Goal: Information Seeking & Learning: Check status

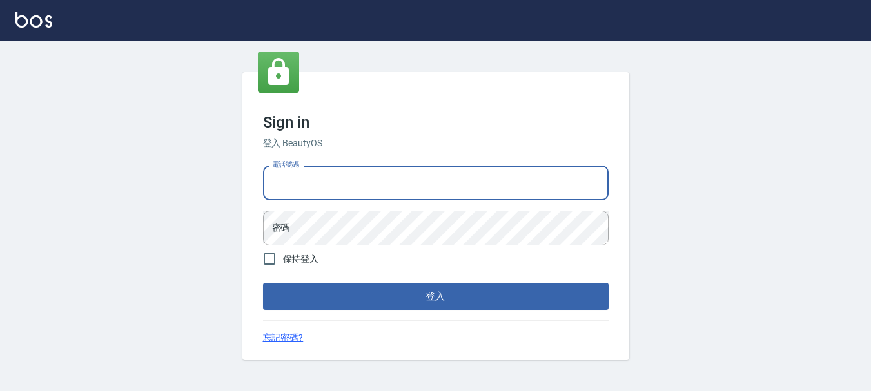
click at [316, 186] on input "電話號碼" at bounding box center [436, 183] width 346 height 35
type input "0983811952"
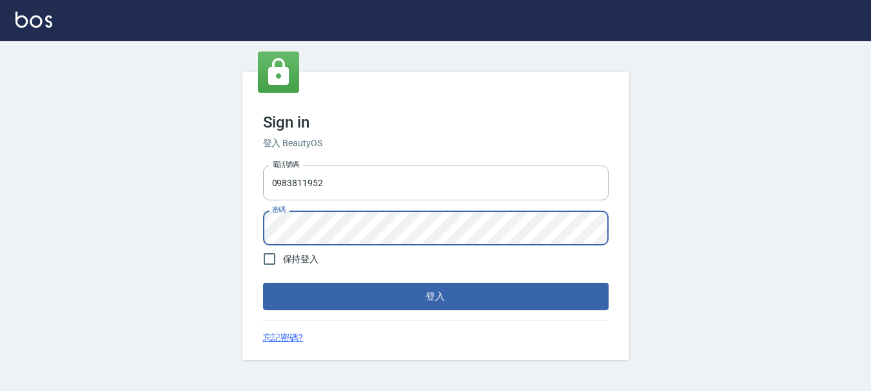
click at [263, 283] on button "登入" at bounding box center [436, 296] width 346 height 27
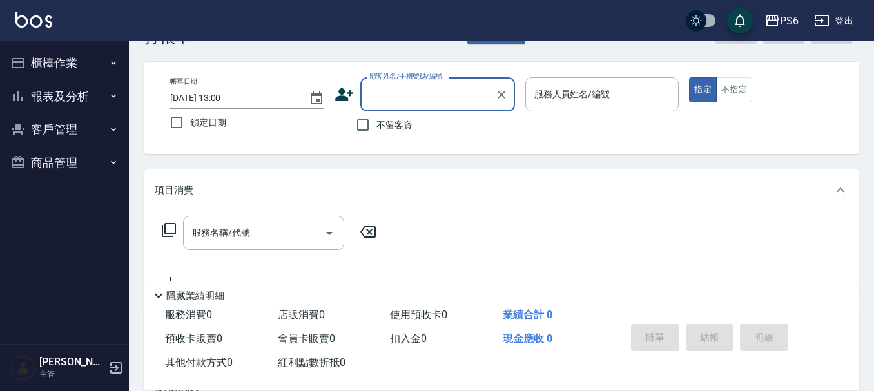
scroll to position [64, 0]
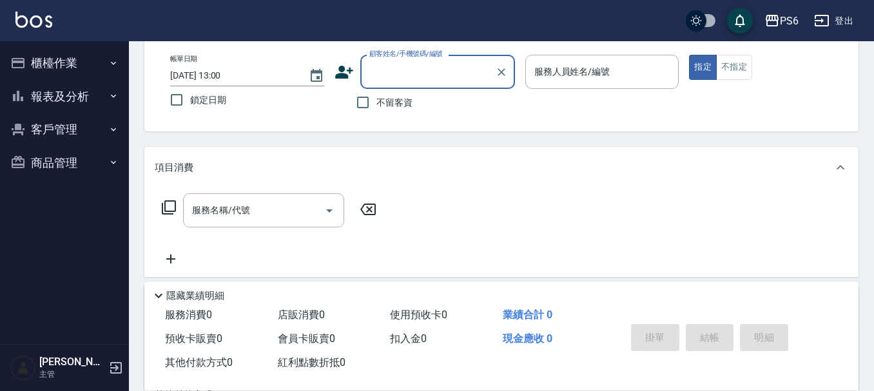
click at [82, 84] on button "報表及分析" at bounding box center [64, 97] width 119 height 34
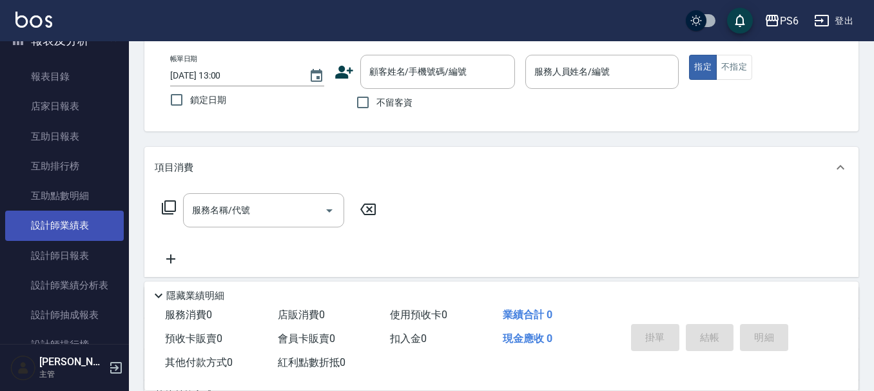
scroll to position [129, 0]
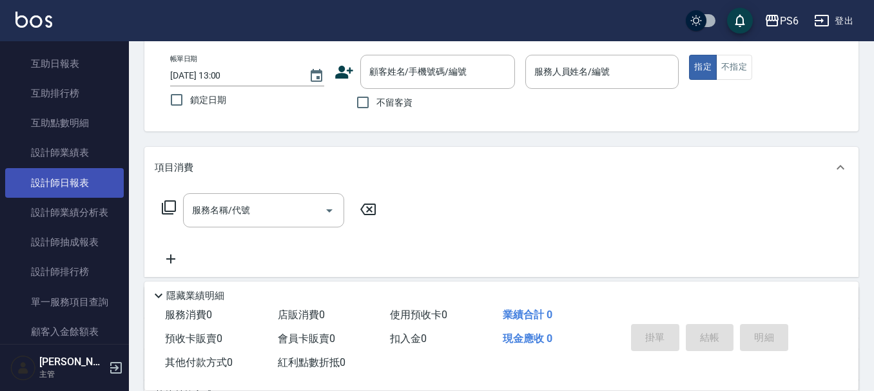
click at [84, 182] on link "設計師日報表" at bounding box center [64, 183] width 119 height 30
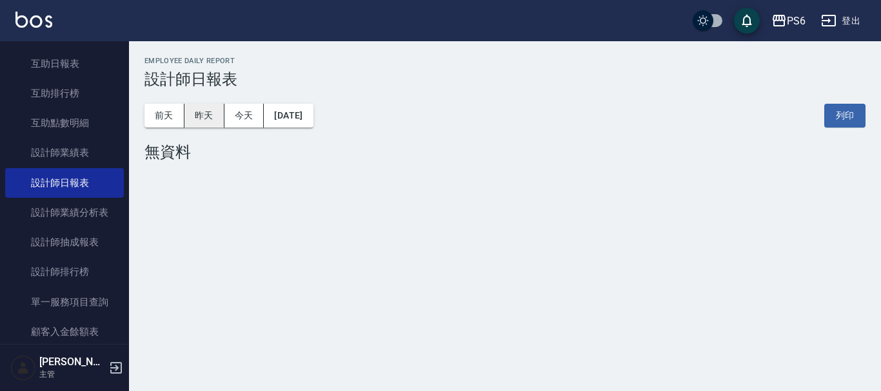
click at [205, 111] on button "昨天" at bounding box center [204, 116] width 40 height 24
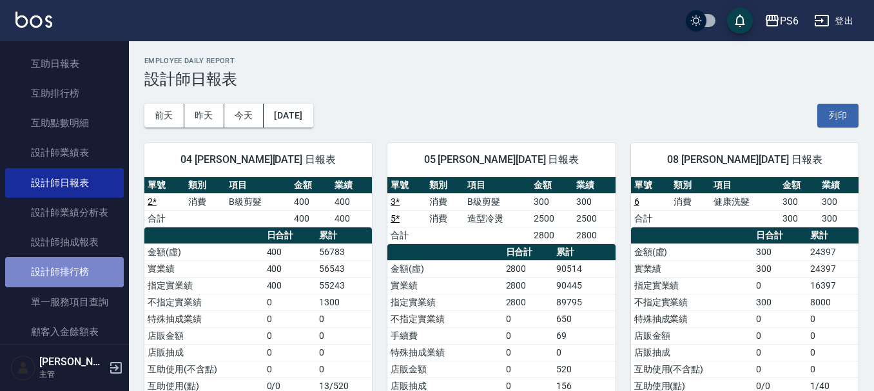
click at [97, 270] on link "設計師排行榜" at bounding box center [64, 272] width 119 height 30
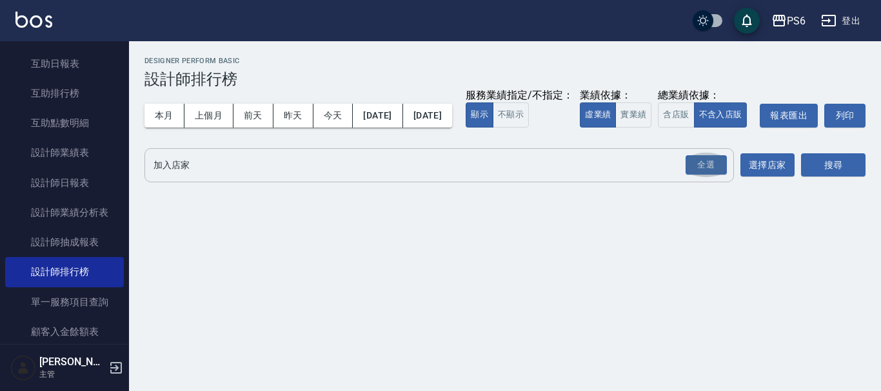
click at [716, 178] on button "全選" at bounding box center [706, 165] width 46 height 25
click at [708, 175] on div "全選" at bounding box center [705, 165] width 41 height 20
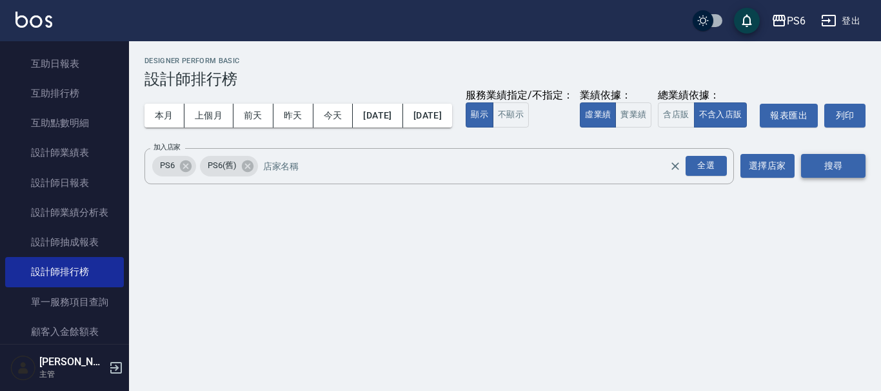
click at [841, 178] on button "搜尋" at bounding box center [833, 166] width 64 height 24
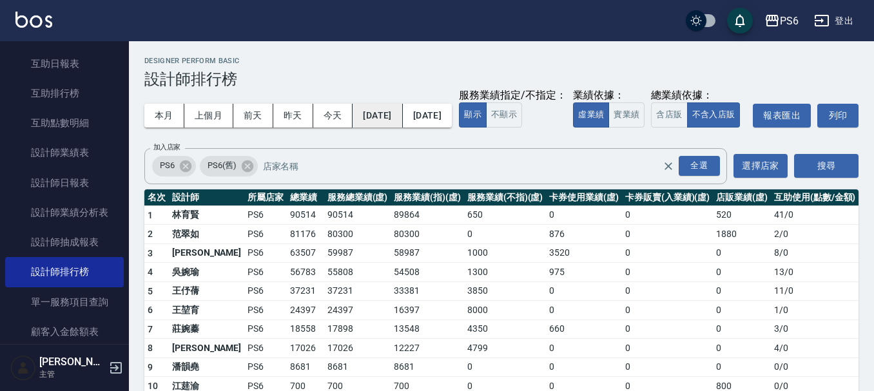
click at [387, 112] on button "[DATE]" at bounding box center [378, 116] width 50 height 24
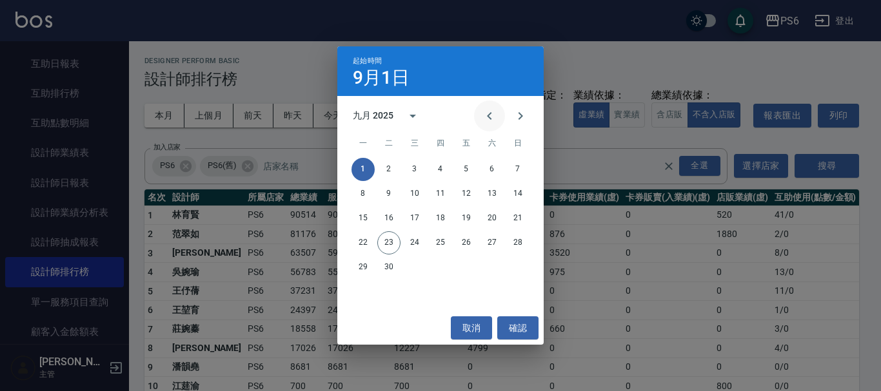
click at [484, 119] on icon "Previous month" at bounding box center [489, 115] width 15 height 15
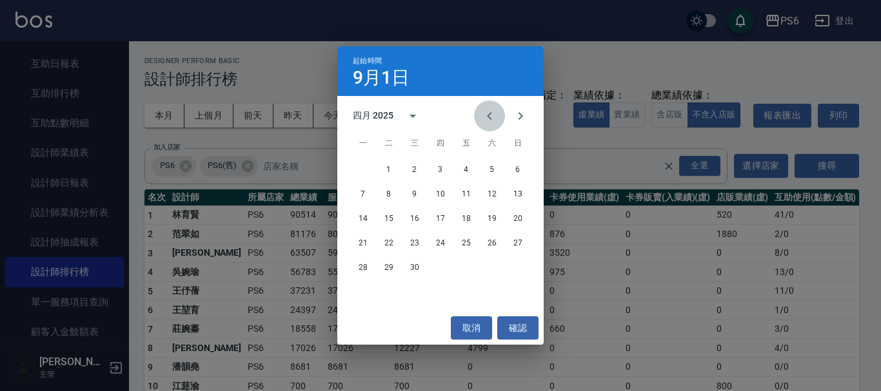
click at [484, 119] on icon "Previous month" at bounding box center [489, 115] width 15 height 15
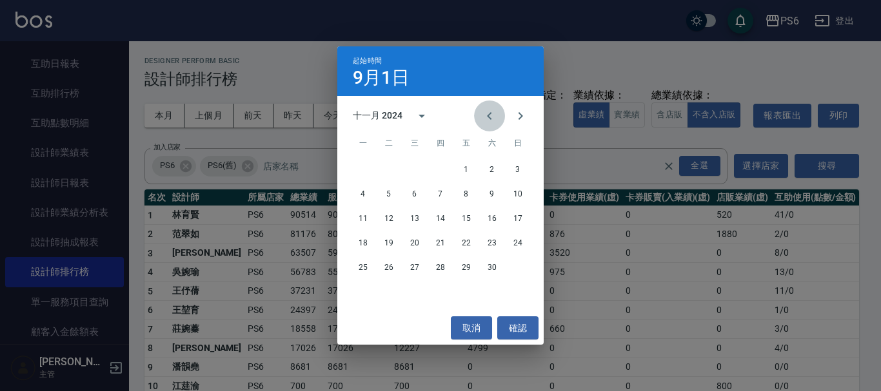
click at [484, 119] on icon "Previous month" at bounding box center [489, 115] width 15 height 15
click at [519, 170] on button "1" at bounding box center [517, 169] width 23 height 23
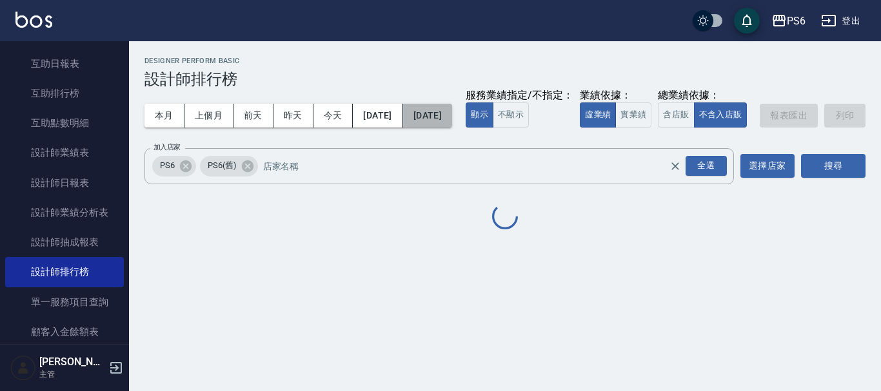
click at [446, 121] on button "[DATE]" at bounding box center [427, 116] width 49 height 24
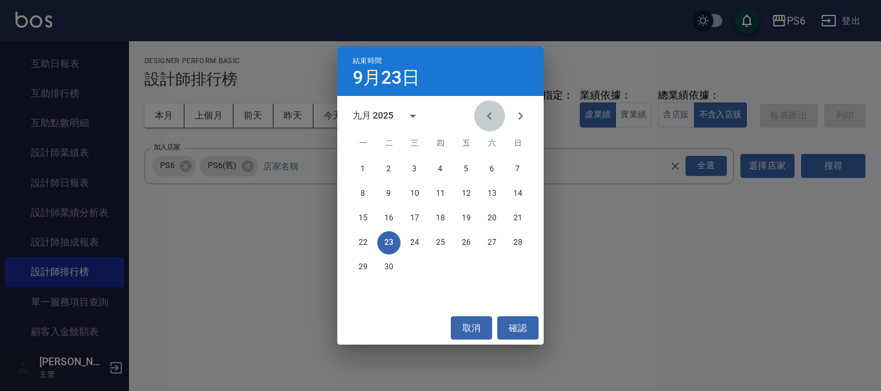
click at [491, 121] on icon "Previous month" at bounding box center [489, 115] width 15 height 15
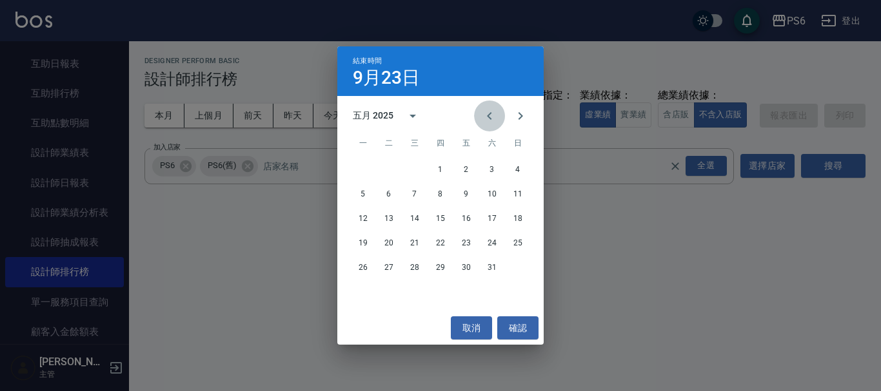
click at [491, 121] on icon "Previous month" at bounding box center [489, 115] width 15 height 15
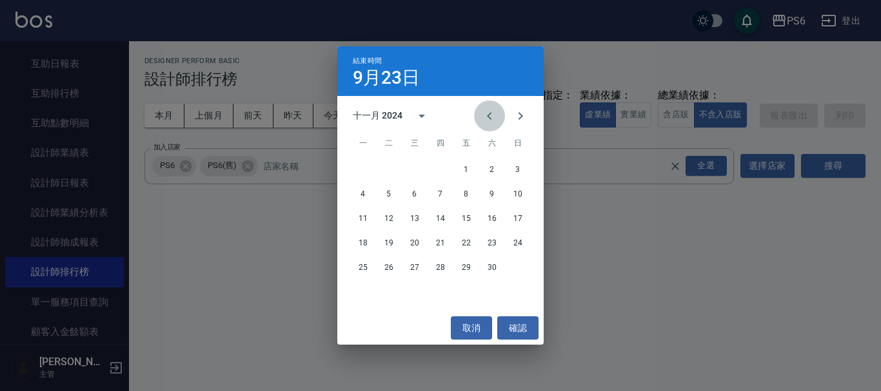
click at [491, 121] on icon "Previous month" at bounding box center [489, 115] width 15 height 15
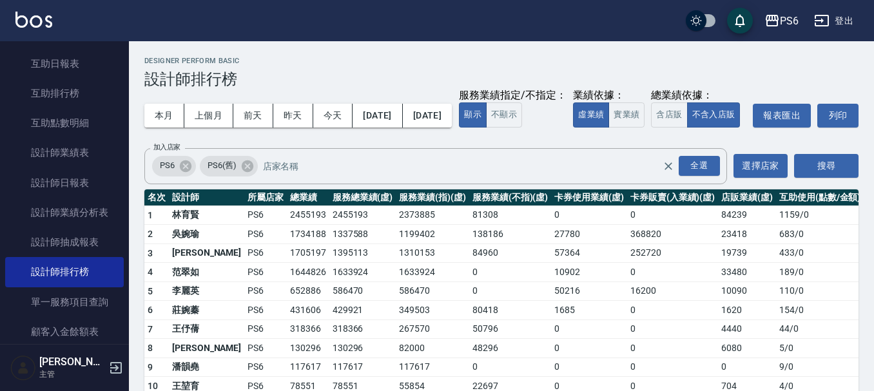
click at [452, 121] on button "[DATE]" at bounding box center [427, 116] width 49 height 24
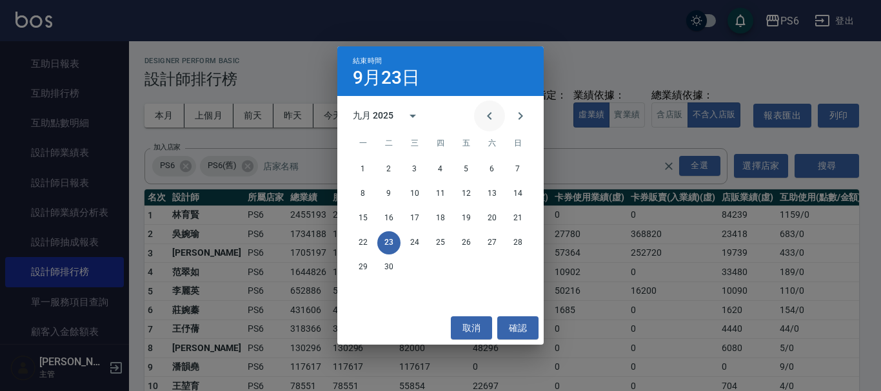
click at [491, 121] on icon "Previous month" at bounding box center [489, 115] width 15 height 15
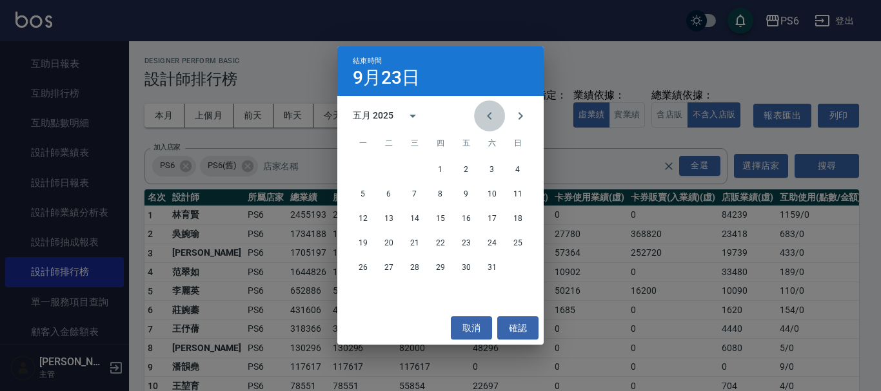
click at [491, 121] on icon "Previous month" at bounding box center [489, 115] width 15 height 15
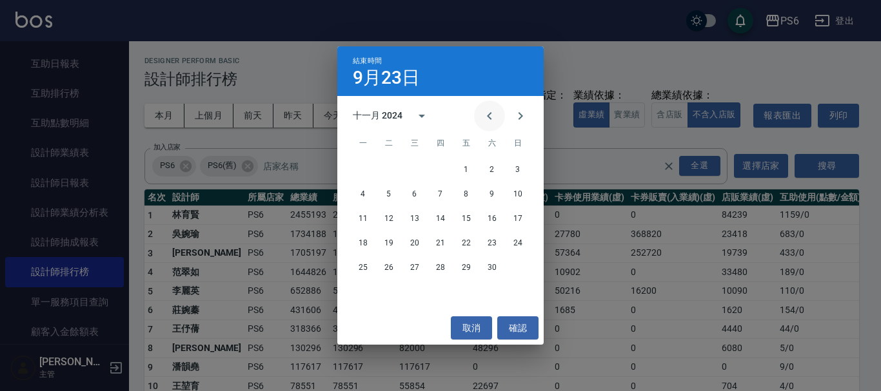
click at [491, 121] on icon "Previous month" at bounding box center [489, 115] width 15 height 15
click at [358, 285] on button "30" at bounding box center [362, 292] width 23 height 23
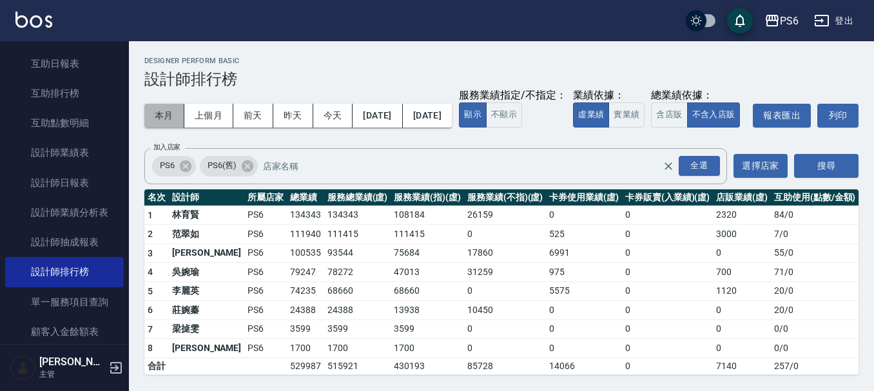
click at [177, 108] on button "本月" at bounding box center [164, 116] width 40 height 24
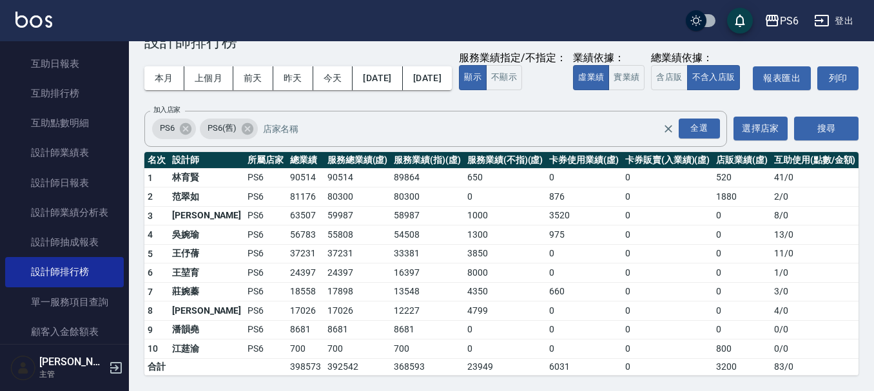
scroll to position [63, 0]
